Goal: Information Seeking & Learning: Learn about a topic

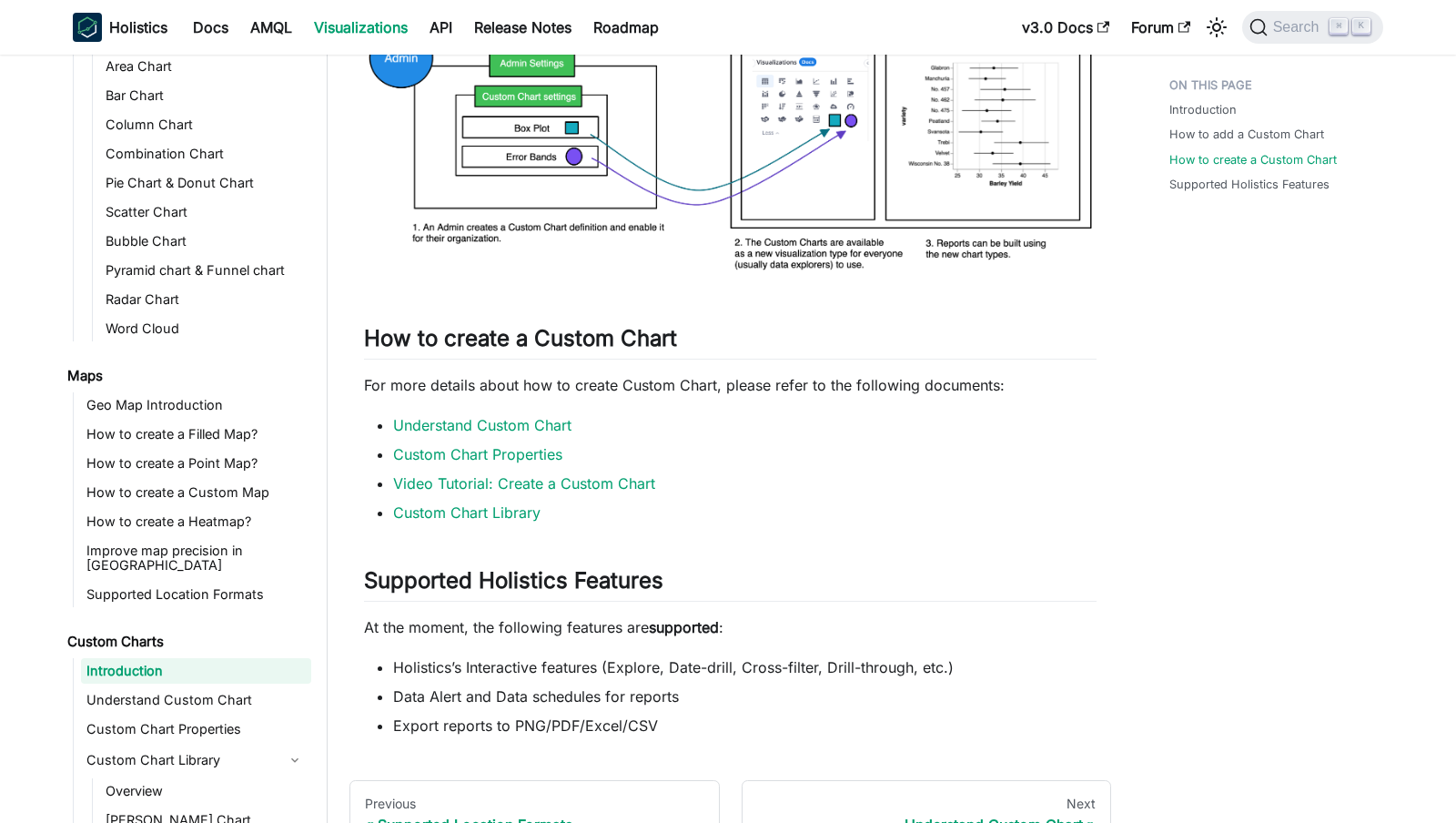
scroll to position [2089, 0]
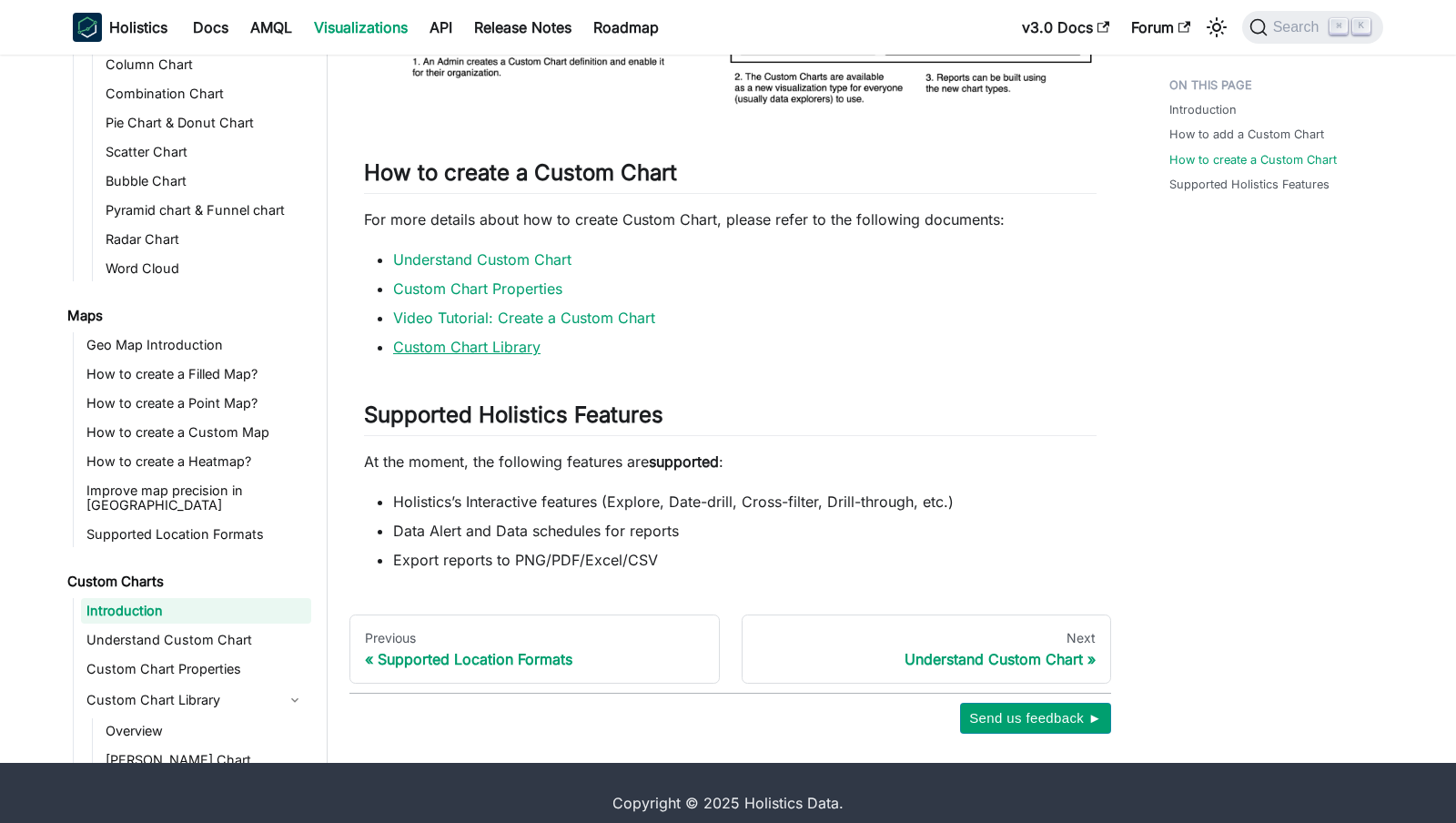
click at [511, 338] on link "Custom Chart Library" at bounding box center [467, 347] width 147 height 18
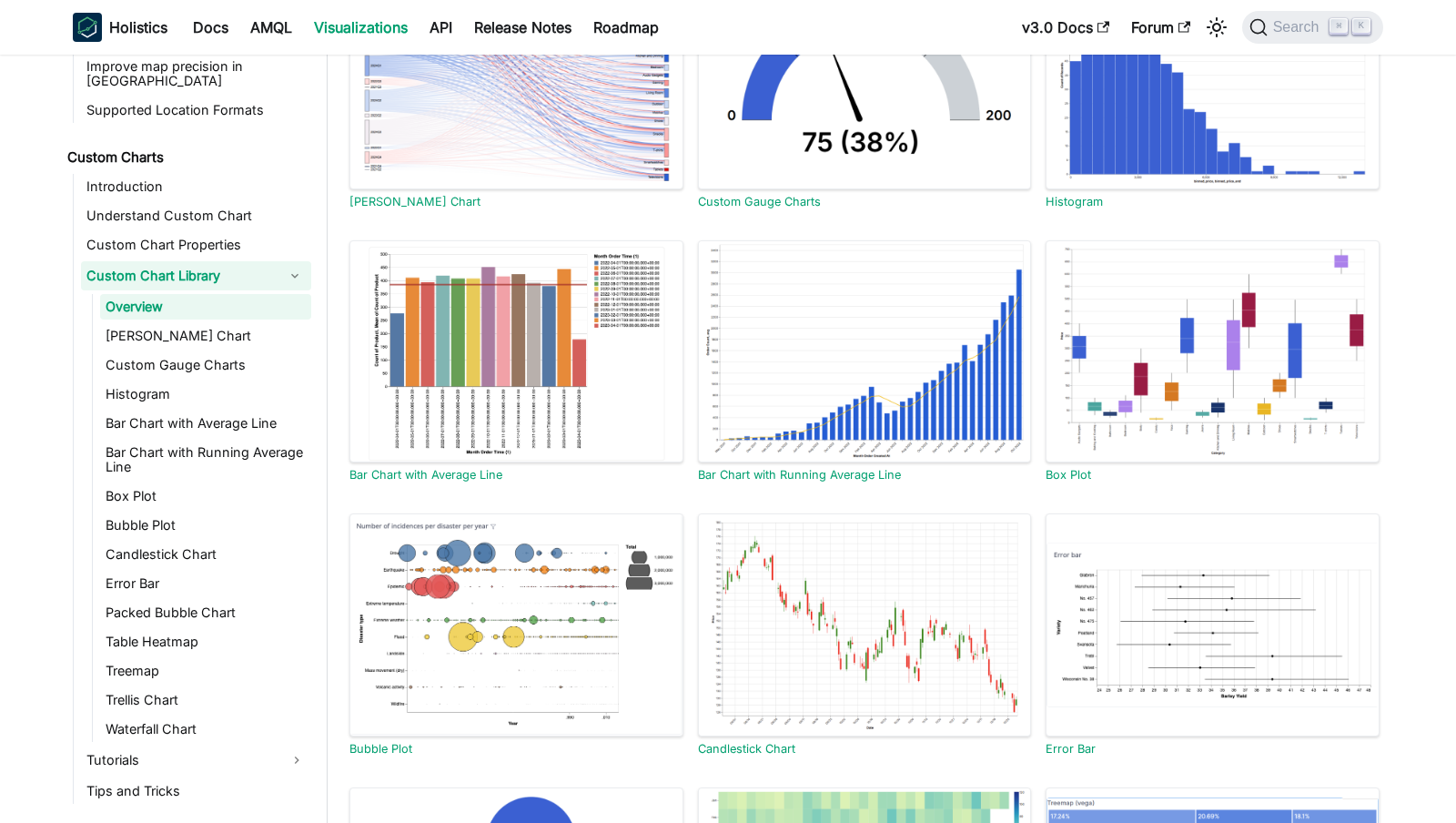
scroll to position [1048, 0]
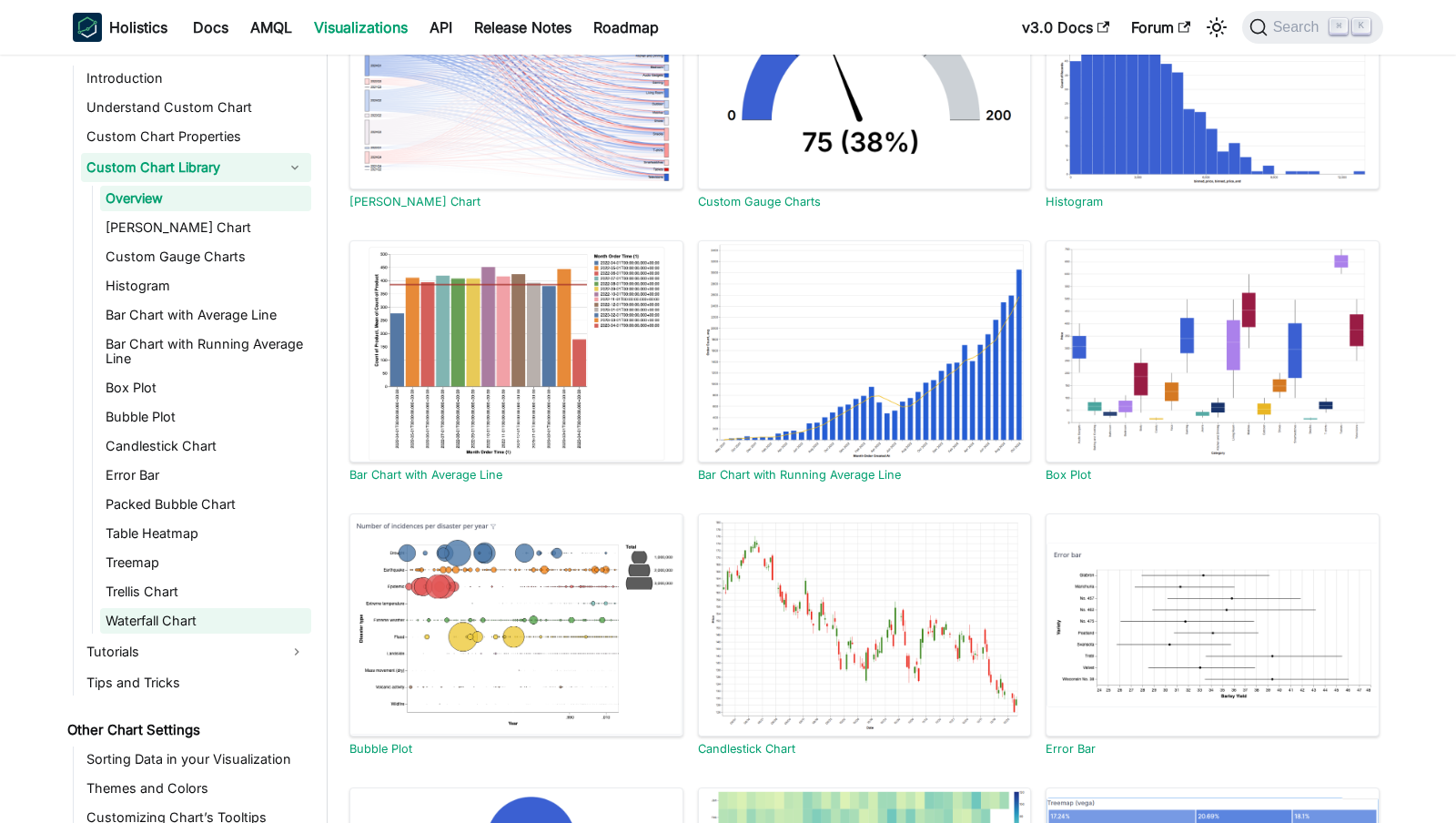
click at [210, 614] on link "Waterfall Chart" at bounding box center [205, 621] width 211 height 26
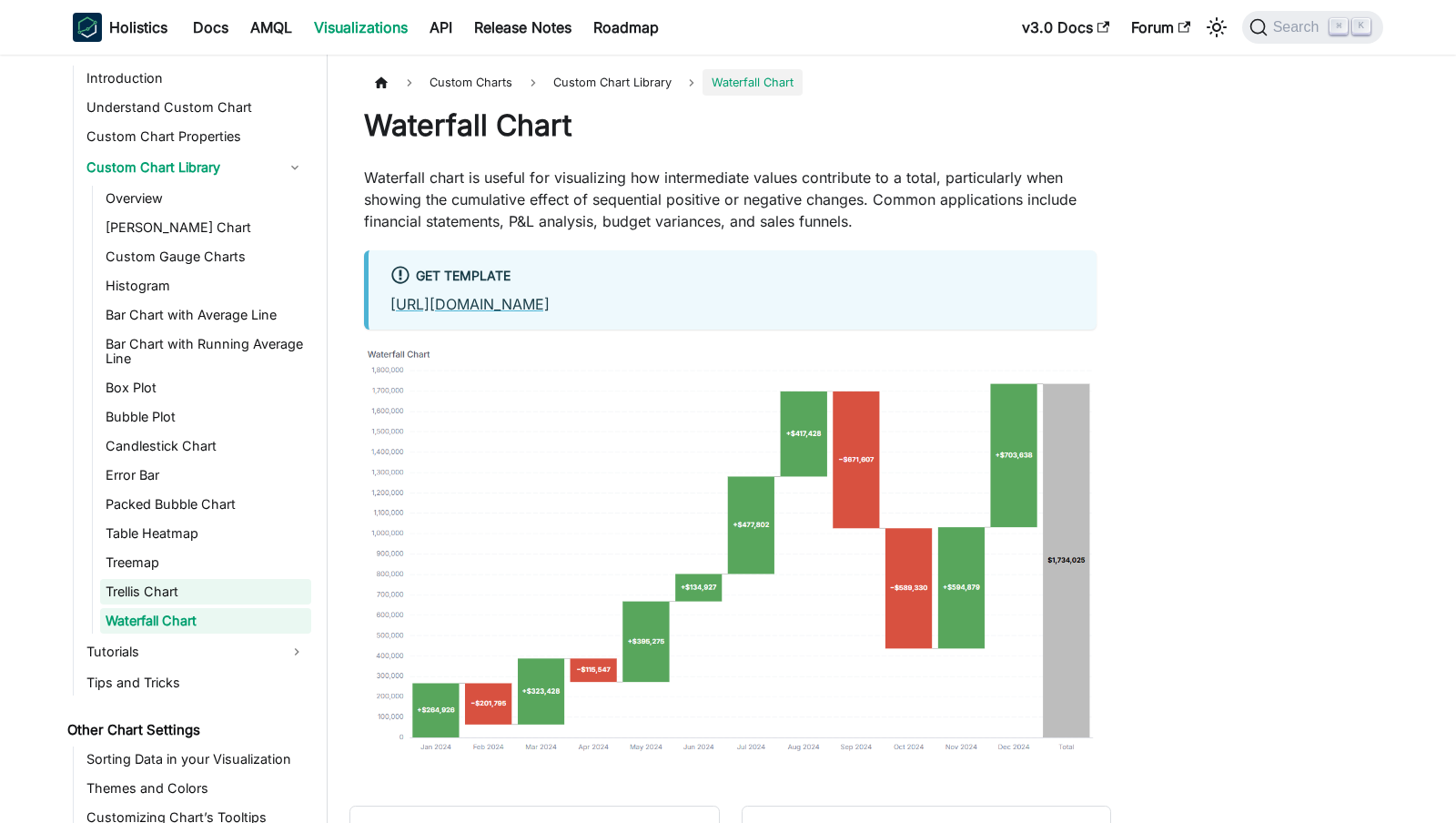
click at [205, 582] on link "Trellis Chart" at bounding box center [205, 592] width 211 height 26
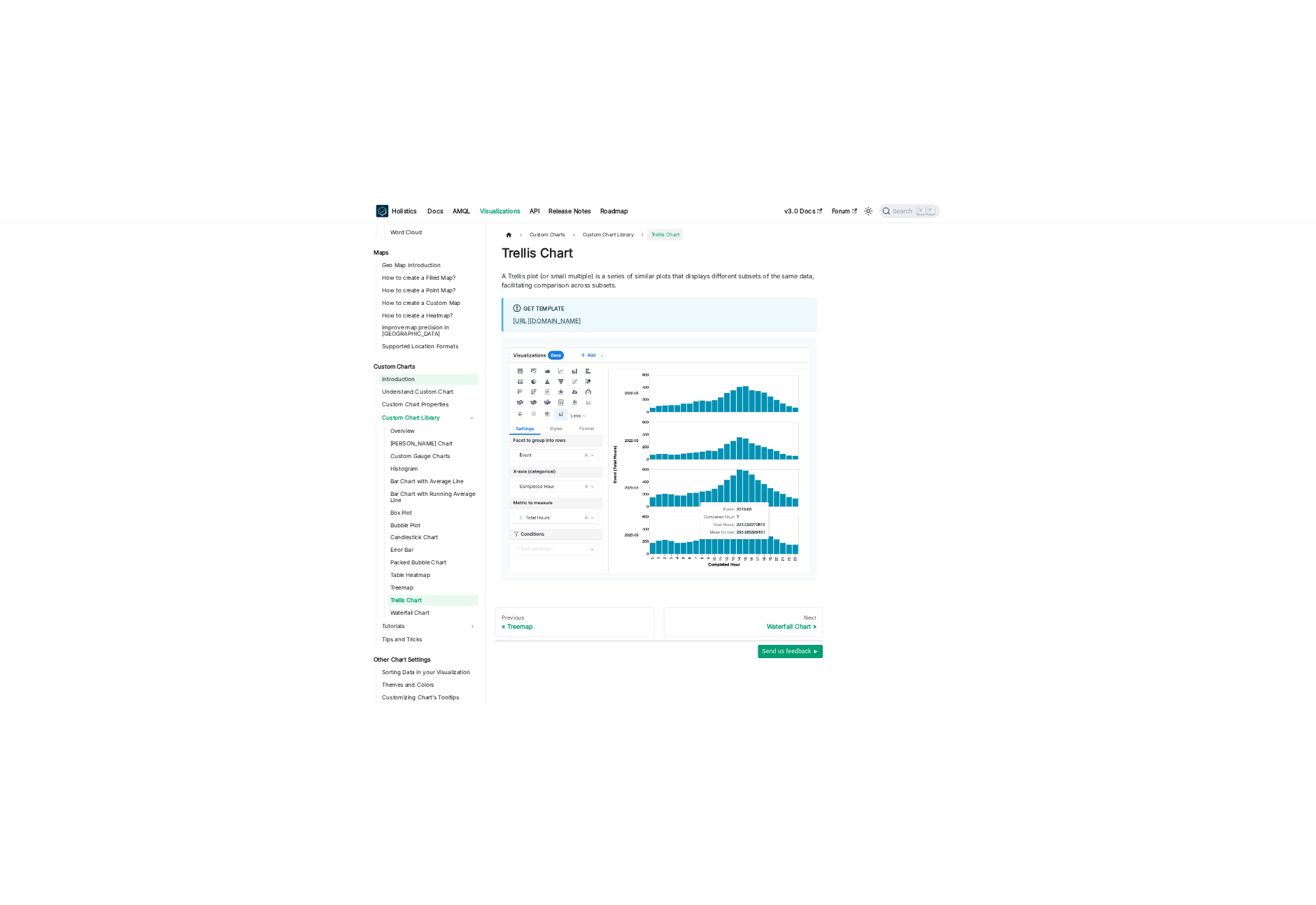
scroll to position [533, 0]
